Goal: Task Accomplishment & Management: Manage account settings

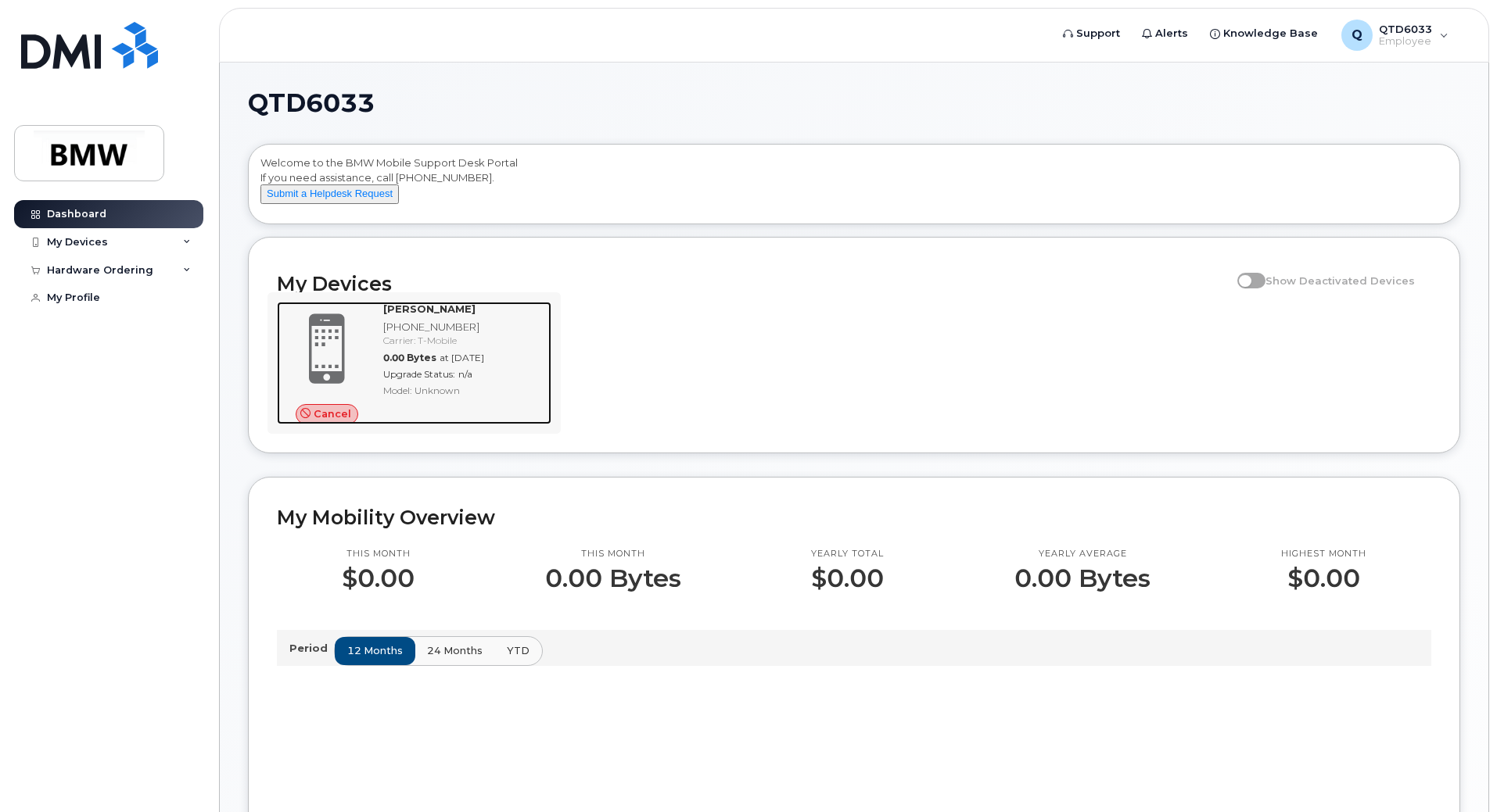
click at [325, 422] on span "Cancel" at bounding box center [333, 414] width 38 height 15
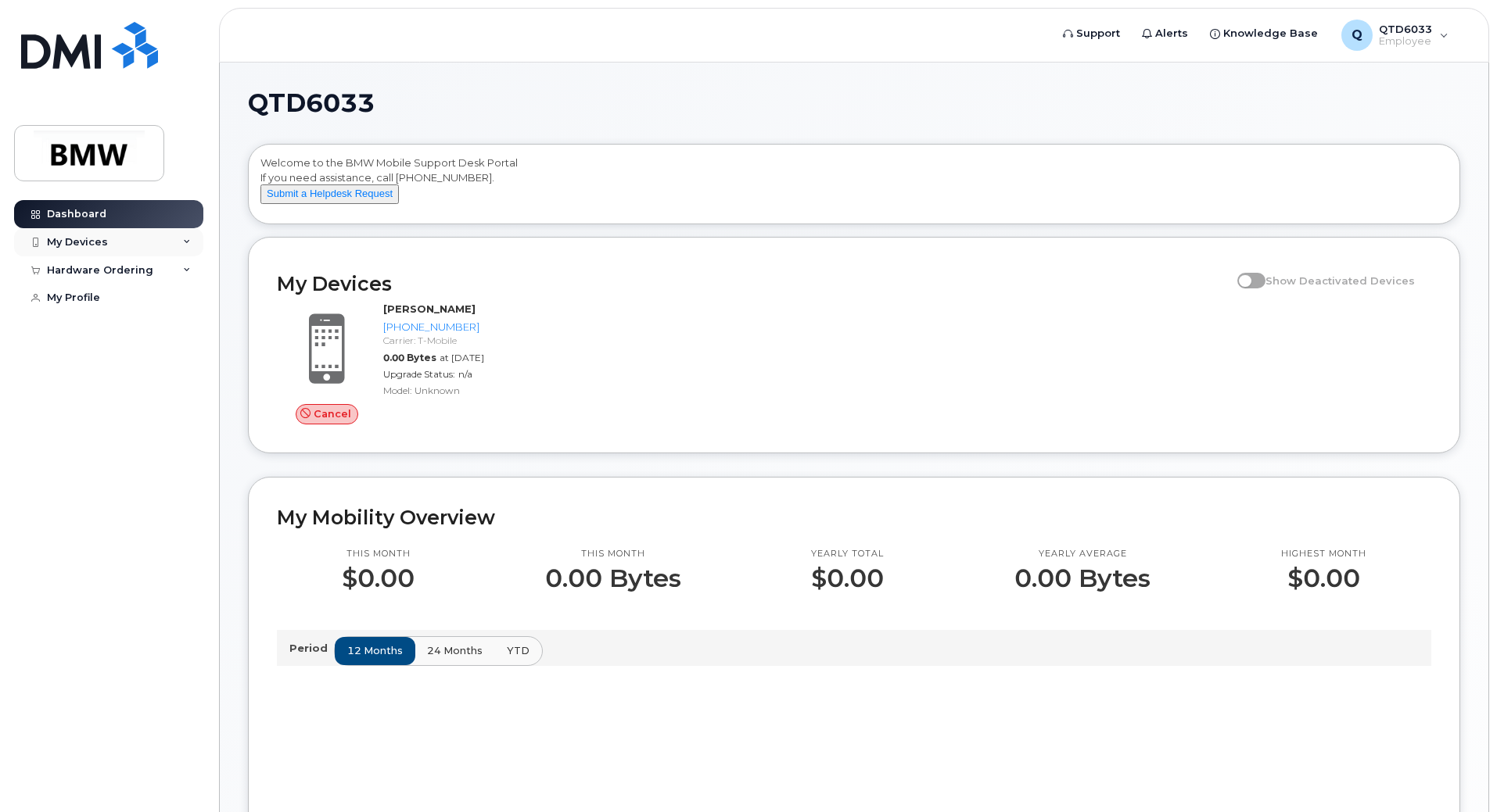
click at [68, 236] on div "My Devices" at bounding box center [77, 242] width 61 height 13
click at [161, 369] on div "Hardware Ordering" at bounding box center [108, 372] width 189 height 28
